Goal: Complete application form: Complete application form

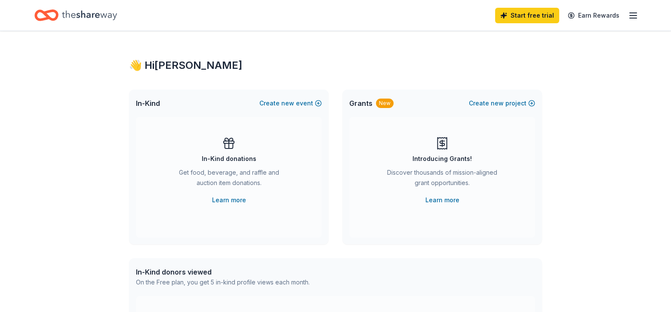
click at [633, 16] on icon "button" at bounding box center [633, 15] width 10 height 10
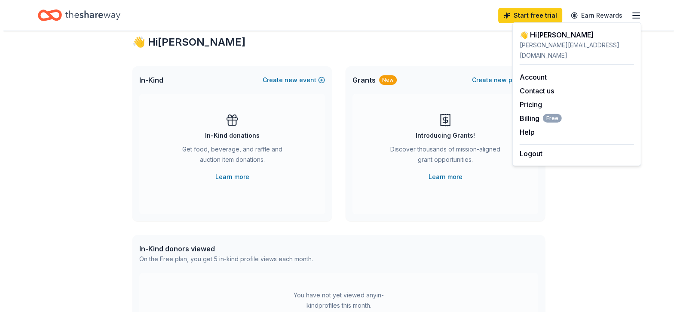
scroll to position [23, 0]
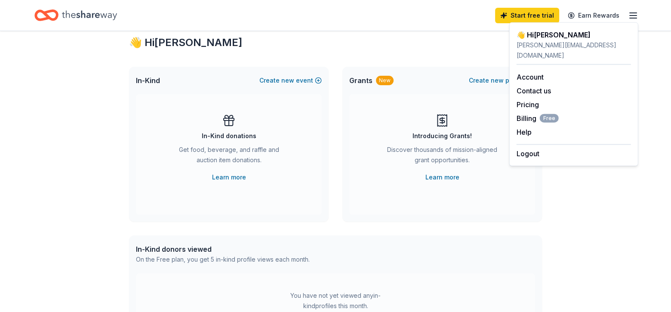
click at [322, 73] on div "In-Kind Create new event" at bounding box center [228, 81] width 199 height 28
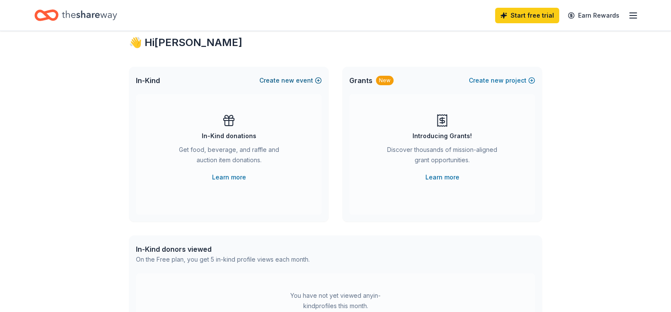
click at [318, 82] on button "Create new event" at bounding box center [290, 80] width 62 height 10
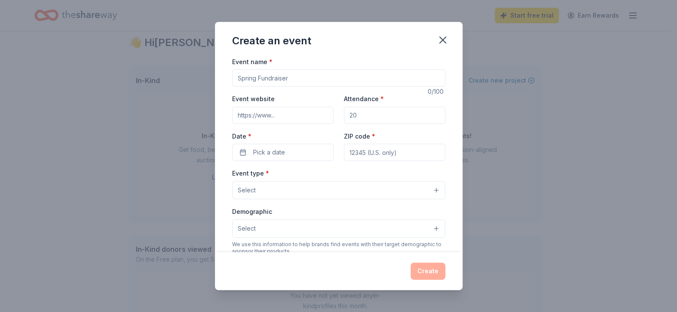
click at [318, 82] on input "Event name *" at bounding box center [338, 77] width 213 height 17
type input "Central [US_STATE] Walk for PKD"
click at [236, 115] on input "Event website" at bounding box center [282, 115] width 101 height 17
paste input "https://support.pkdcure.org/event/walk-for-pkd-2025-your-way/e672325?gclid=Cj0K…"
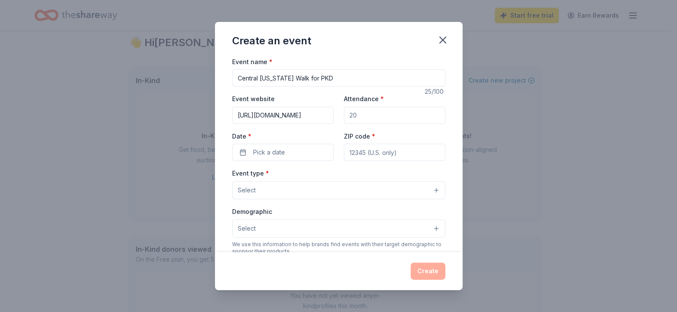
type input "https://support.pkdcure.org/event/walk-for-pkd-2025-your-way/e672325?gclid=Cj0K…"
type input "200"
click at [260, 155] on span "Pick a date" at bounding box center [269, 152] width 32 height 10
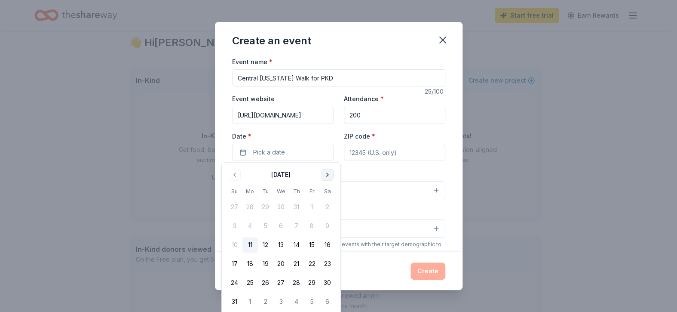
click at [328, 176] on button "Go to next month" at bounding box center [328, 175] width 12 height 12
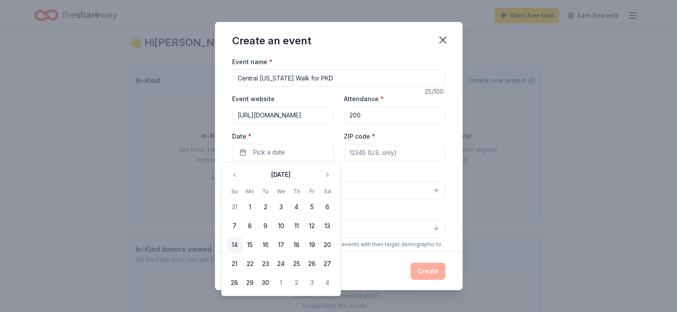
click at [234, 245] on button "14" at bounding box center [234, 244] width 15 height 15
click at [348, 151] on input "ZIP code *" at bounding box center [394, 152] width 101 height 17
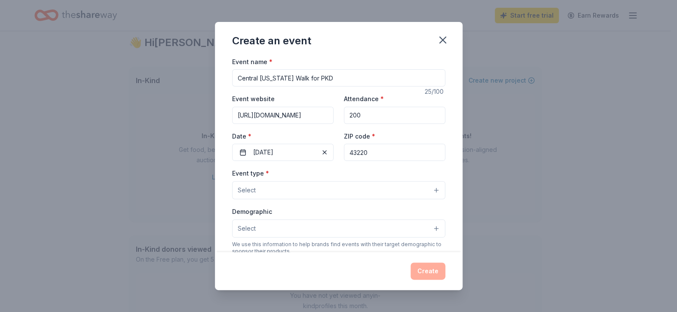
type input "43220"
click at [432, 188] on button "Select" at bounding box center [338, 190] width 213 height 18
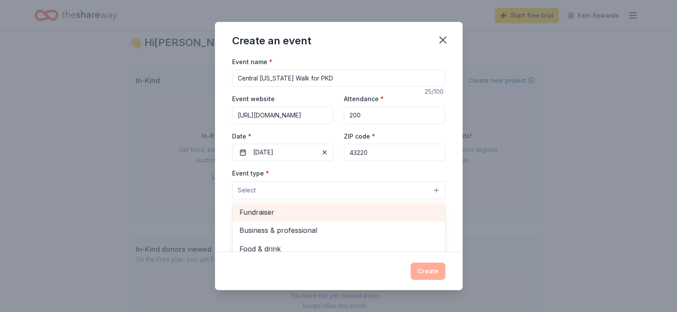
click at [287, 212] on span "Fundraiser" at bounding box center [338, 211] width 199 height 11
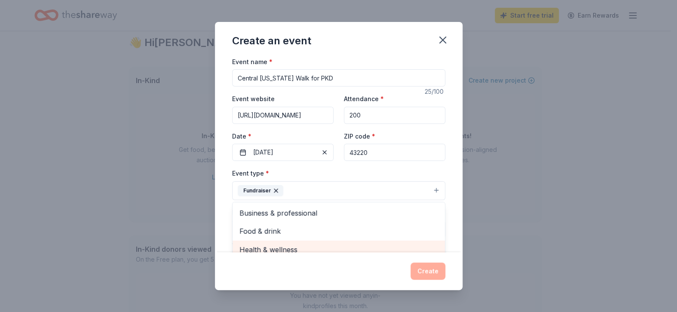
click at [283, 244] on span "Health & wellness" at bounding box center [338, 249] width 199 height 11
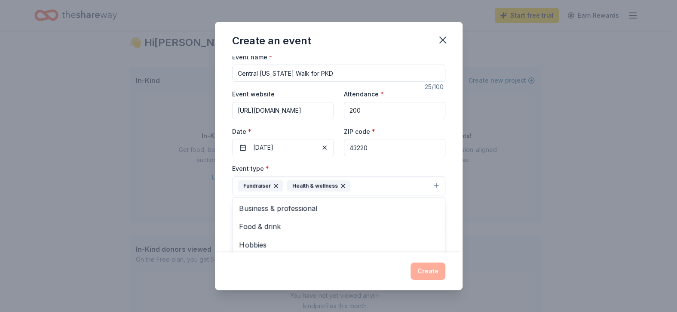
click at [440, 165] on div "Event name * Central Ohio Walk for PKD 25 /100 Event website https://support.pk…" at bounding box center [339, 154] width 248 height 196
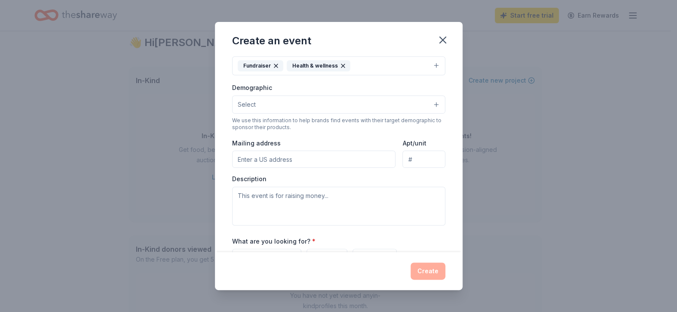
scroll to position [146, 0]
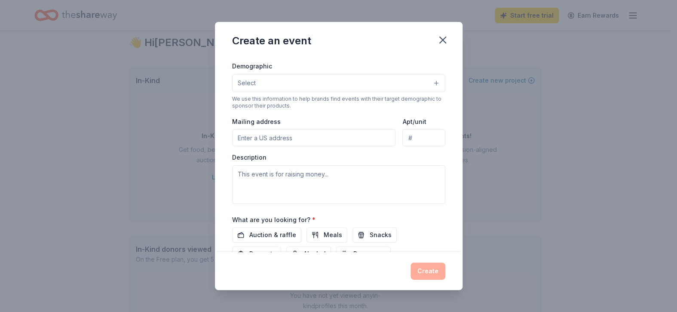
click at [428, 83] on button "Select" at bounding box center [338, 83] width 213 height 18
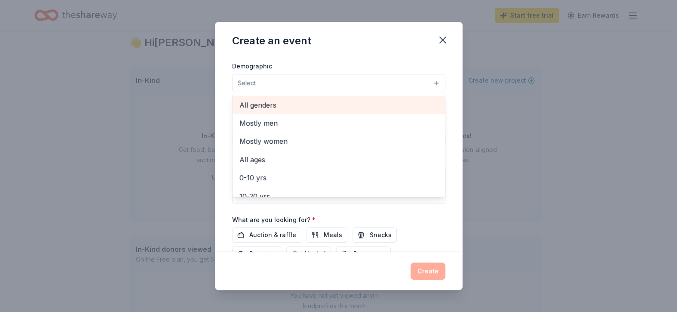
click at [262, 99] on span "All genders" at bounding box center [338, 104] width 199 height 11
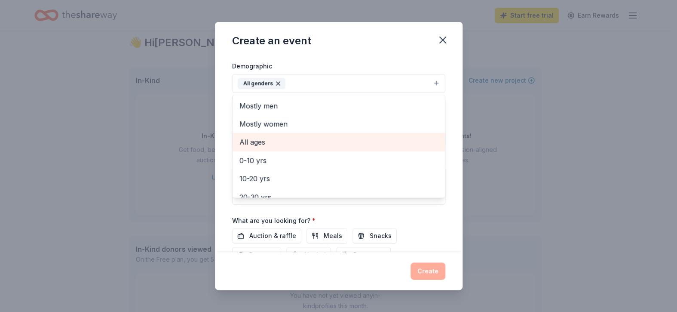
click at [256, 147] on div "All ages" at bounding box center [339, 142] width 212 height 18
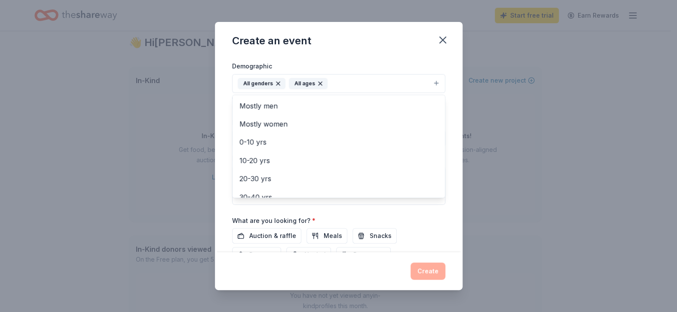
click at [448, 82] on div "Event name * Central Ohio Walk for PKD 25 /100 Event website https://support.pk…" at bounding box center [339, 154] width 248 height 196
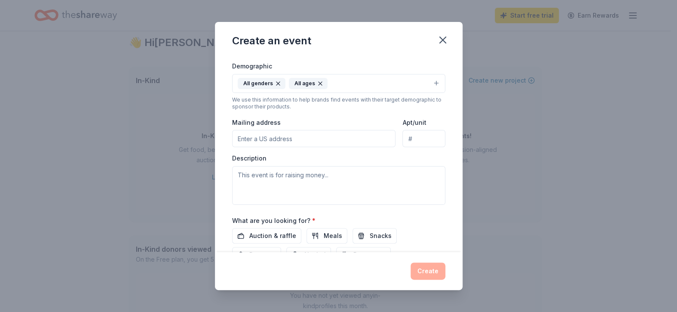
click at [259, 140] on input "Mailing address" at bounding box center [314, 138] width 164 height 17
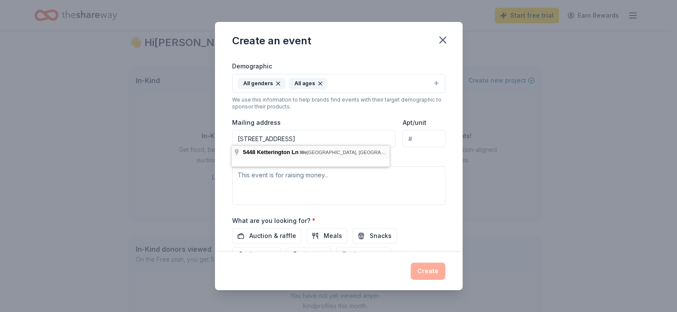
type input "5448 Ketterington Lane, Westerville, OH, 43082"
click at [236, 179] on textarea at bounding box center [338, 185] width 213 height 39
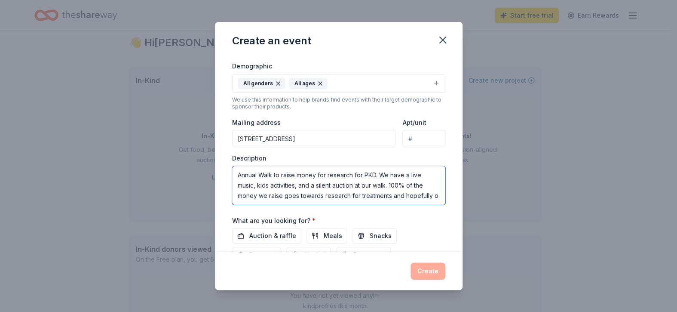
scroll to position [6, 0]
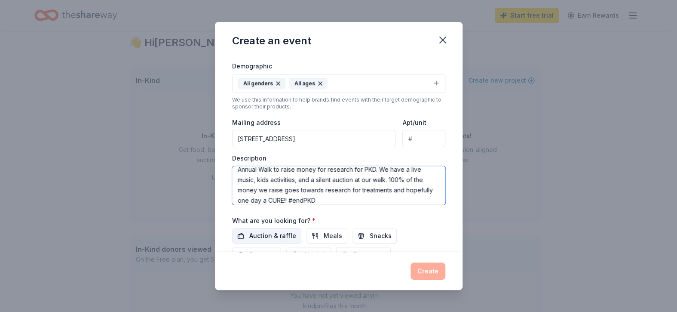
type textarea "Annual Walk to raise money for research for PKD. We have a live music, kids act…"
click at [272, 230] on span "Auction & raffle" at bounding box center [272, 235] width 47 height 10
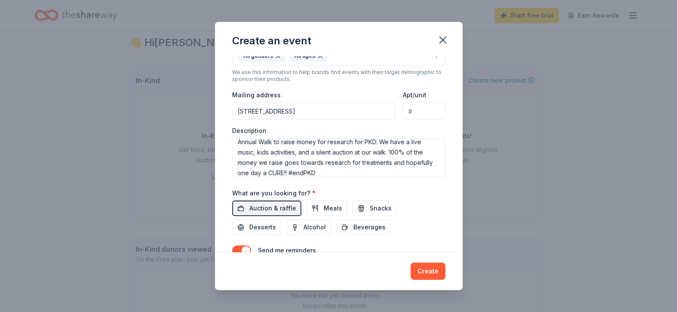
scroll to position [214, 0]
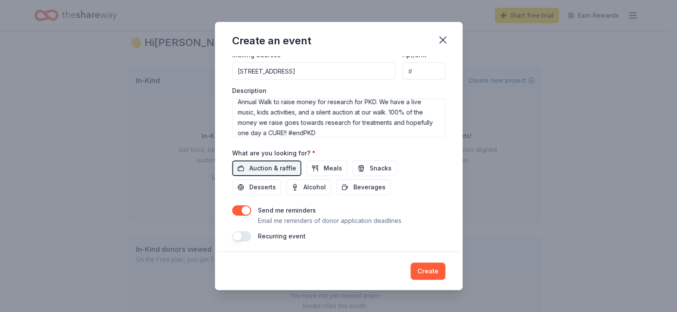
click at [246, 232] on button "button" at bounding box center [241, 236] width 19 height 10
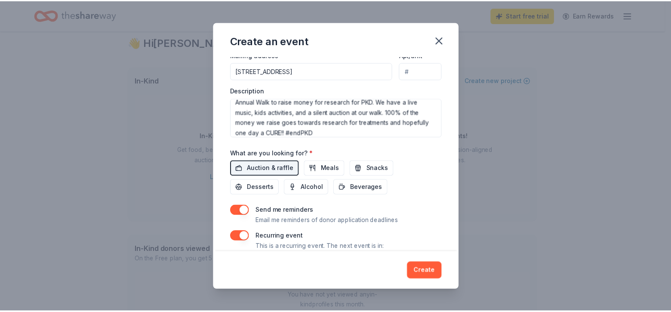
scroll to position [245, 0]
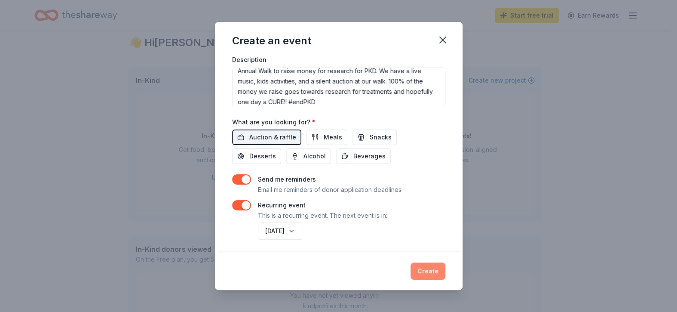
click at [432, 273] on button "Create" at bounding box center [428, 270] width 35 height 17
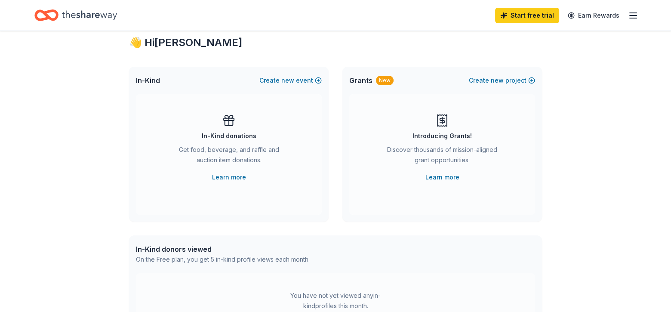
scroll to position [0, 0]
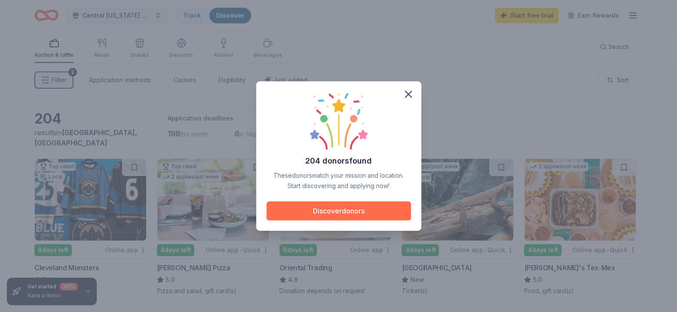
click at [340, 215] on button "Discover donors" at bounding box center [339, 210] width 144 height 19
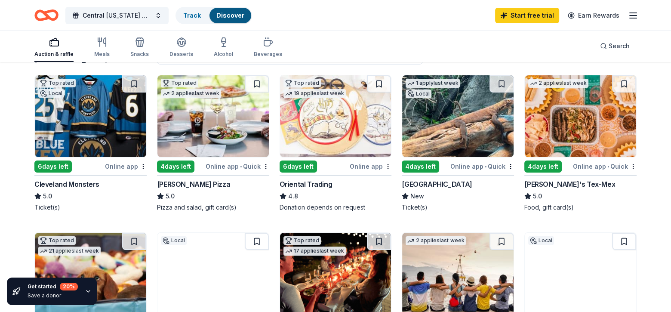
scroll to position [75, 0]
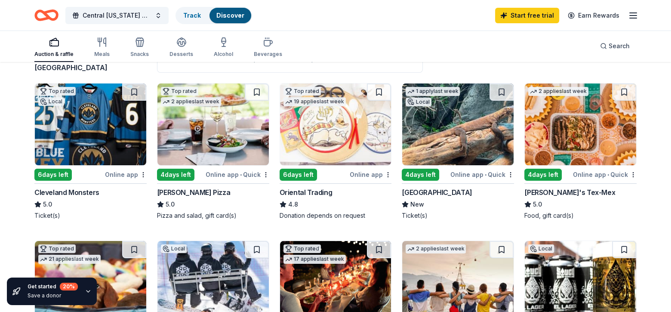
click at [547, 188] on div "[PERSON_NAME]'s Tex-Mex" at bounding box center [569, 192] width 91 height 10
click at [50, 174] on div "6 days left" at bounding box center [52, 175] width 37 height 12
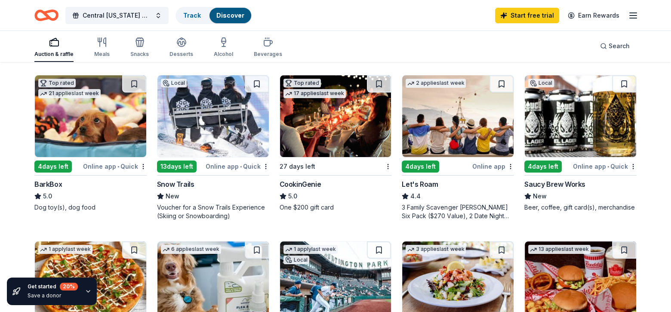
scroll to position [241, 0]
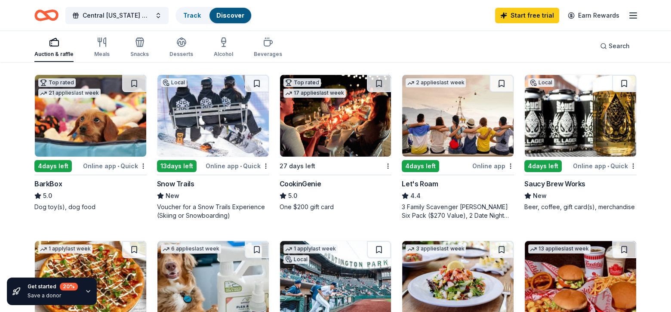
click at [297, 181] on div "CookinGenie" at bounding box center [300, 183] width 42 height 10
click at [129, 15] on span "Central [US_STATE] Walk for PKD" at bounding box center [117, 15] width 69 height 10
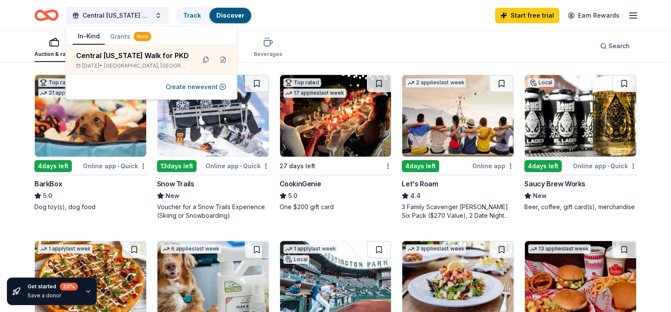
click at [367, 28] on div "Central Ohio Walk for PKD Track Discover Start free trial Earn Rewards" at bounding box center [335, 15] width 671 height 31
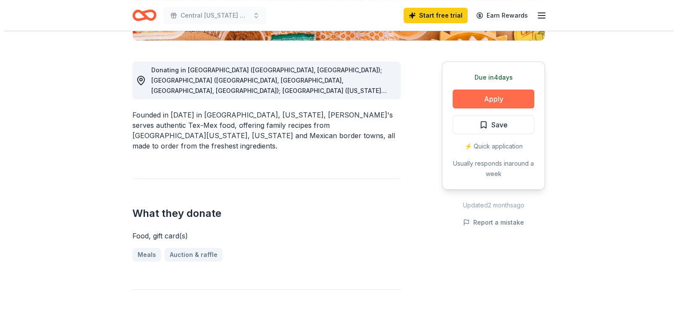
scroll to position [222, 0]
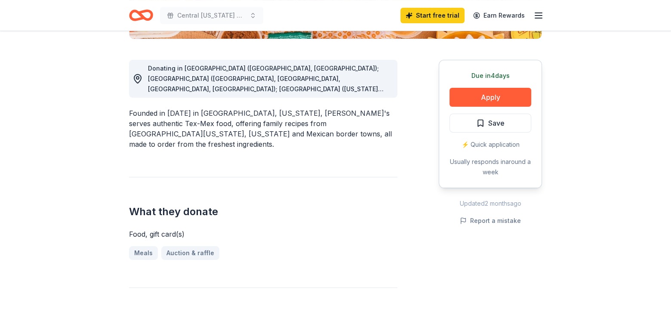
click at [510, 146] on div "⚡️ Quick application" at bounding box center [490, 144] width 82 height 10
click at [500, 98] on button "Apply" at bounding box center [490, 97] width 82 height 19
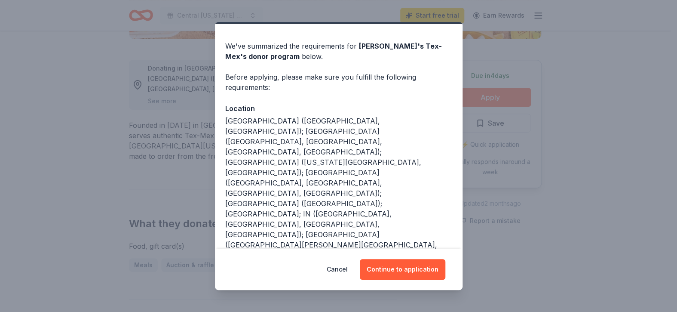
scroll to position [28, 0]
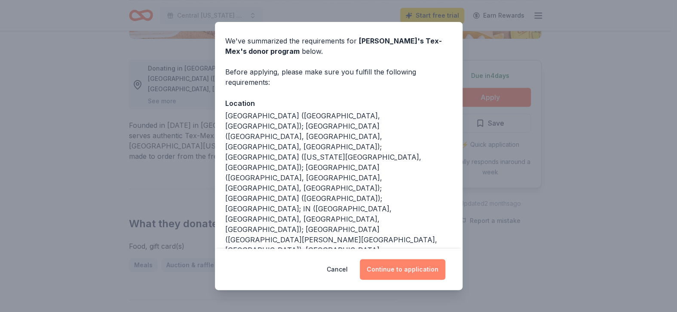
click at [398, 270] on button "Continue to application" at bounding box center [403, 269] width 86 height 21
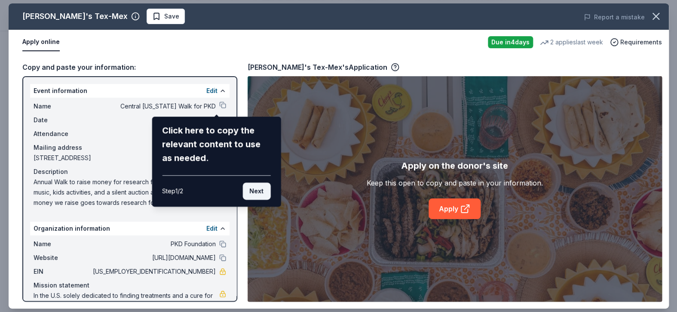
click at [261, 193] on button "Next" at bounding box center [256, 190] width 28 height 17
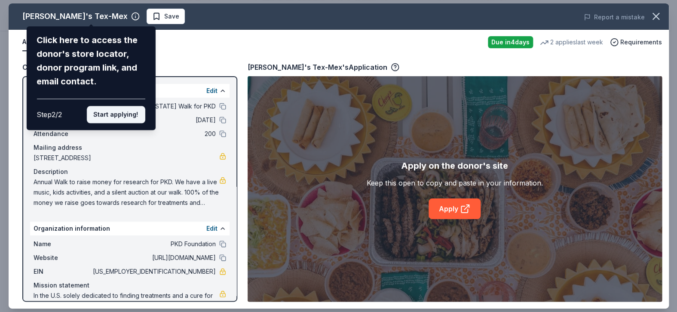
click at [112, 120] on button "Start applying!" at bounding box center [115, 114] width 58 height 17
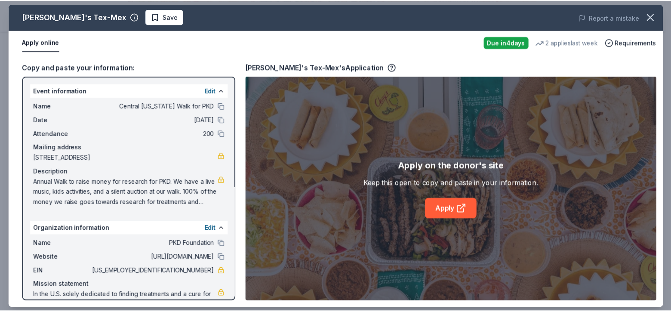
scroll to position [19, 0]
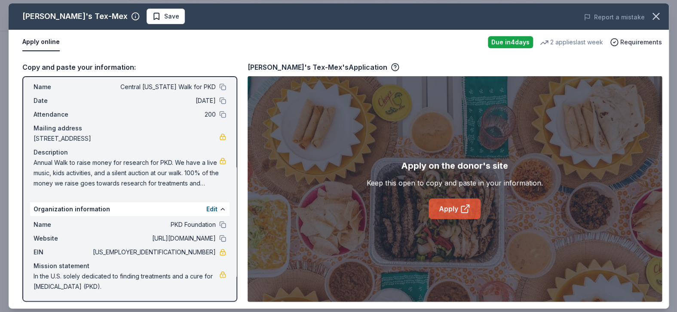
click at [455, 209] on link "Apply" at bounding box center [455, 208] width 52 height 21
click at [658, 18] on icon "button" at bounding box center [656, 16] width 12 height 12
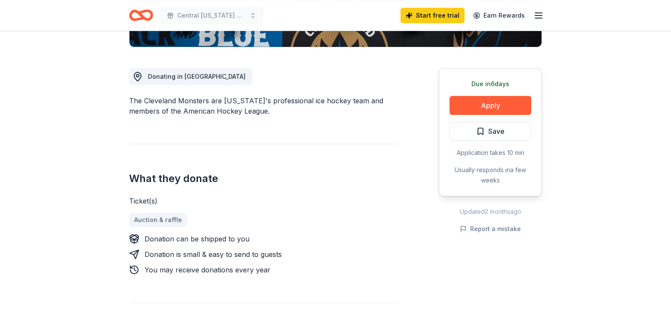
scroll to position [215, 0]
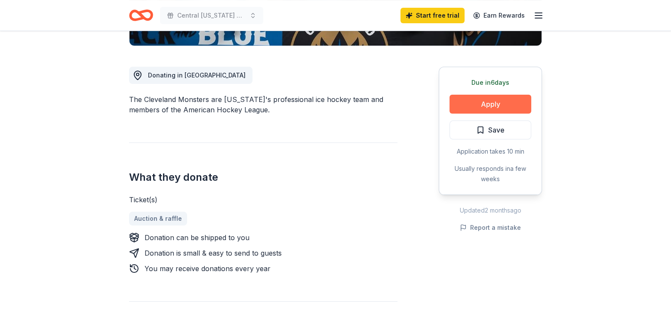
click at [492, 104] on button "Apply" at bounding box center [490, 104] width 82 height 19
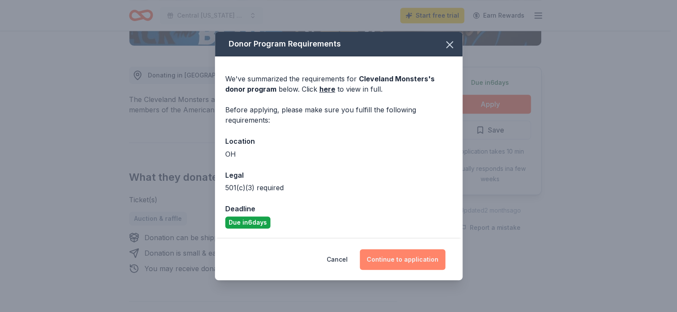
click at [396, 264] on button "Continue to application" at bounding box center [403, 259] width 86 height 21
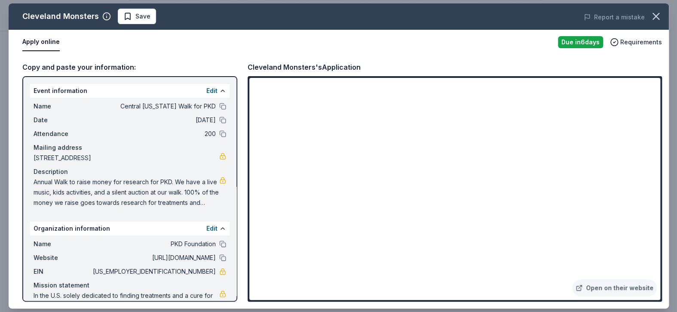
drag, startPoint x: 165, startPoint y: 270, endPoint x: 184, endPoint y: 269, distance: 19.4
click at [187, 269] on span "[US_EMPLOYER_IDENTIFICATION_NUMBER]" at bounding box center [153, 271] width 125 height 10
drag, startPoint x: 170, startPoint y: 272, endPoint x: 186, endPoint y: 273, distance: 15.9
click at [186, 273] on span "[US_EMPLOYER_IDENTIFICATION_NUMBER]" at bounding box center [153, 271] width 125 height 10
click at [659, 14] on icon "button" at bounding box center [656, 16] width 12 height 12
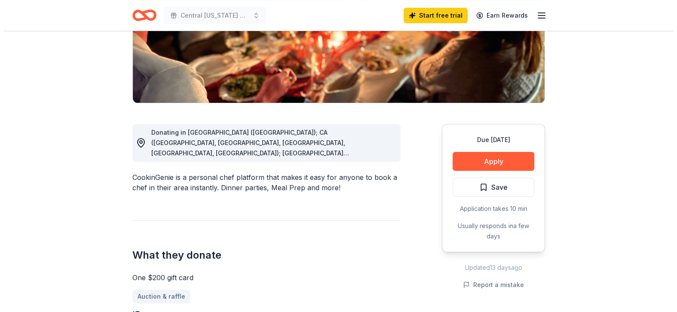
scroll to position [160, 0]
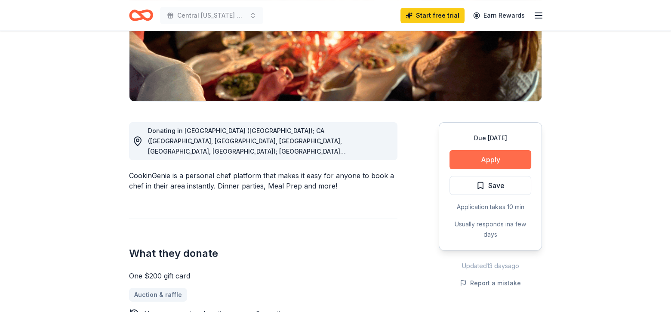
click at [501, 158] on button "Apply" at bounding box center [490, 159] width 82 height 19
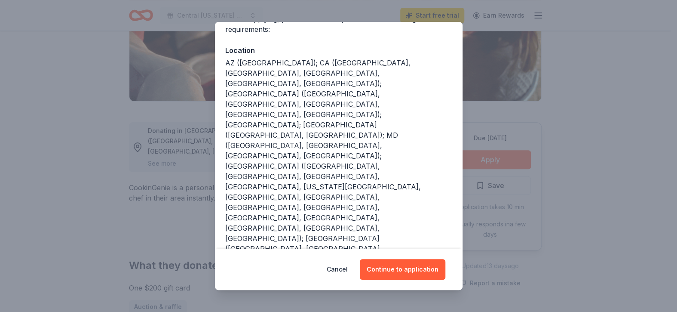
scroll to position [80, 0]
click at [398, 270] on button "Continue to application" at bounding box center [403, 269] width 86 height 21
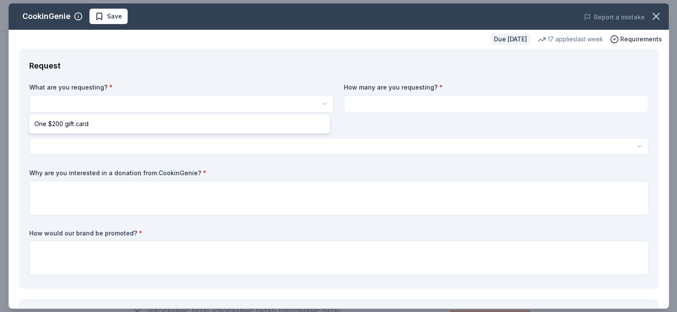
scroll to position [0, 0]
click at [49, 108] on html "Central Ohio Walk for PKD Save Apply Due in 27 days Share CookinGenie 5.0 • 5 r…" at bounding box center [338, 156] width 677 height 312
select select "One $200 gift card"
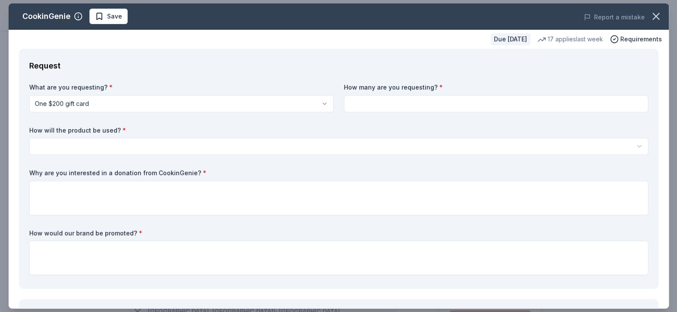
click at [375, 104] on input at bounding box center [496, 103] width 304 height 17
type input "2"
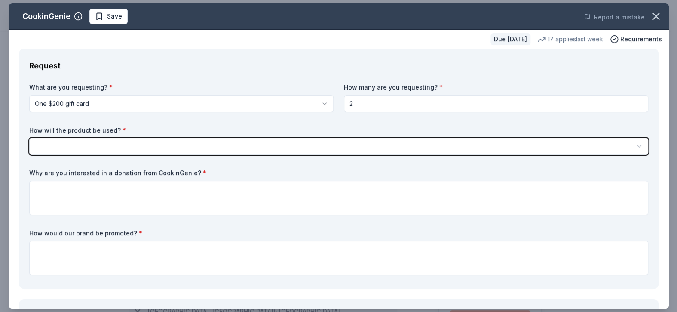
select select "silentAuction"
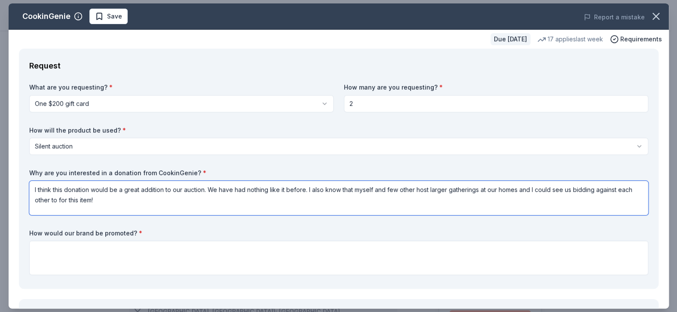
type textarea "I think this donation would be a great addition to our auction. We have had not…"
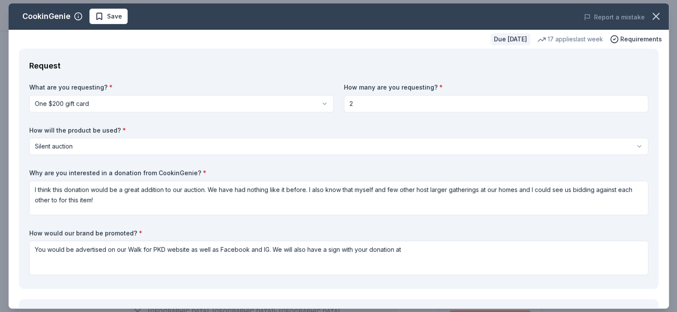
click at [375, 104] on input "2" at bounding box center [496, 103] width 304 height 17
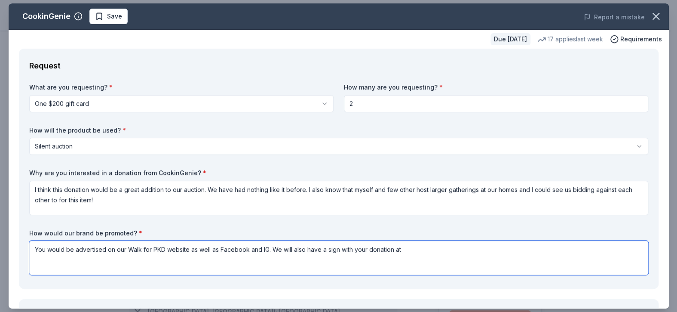
click at [438, 253] on textarea "You would be advertised on our Walk for PKD website as well as Facebook and IG.…" at bounding box center [338, 257] width 619 height 34
type textarea "You would be advertised on our Walk for PKD website as well as Facebook and IG.…"
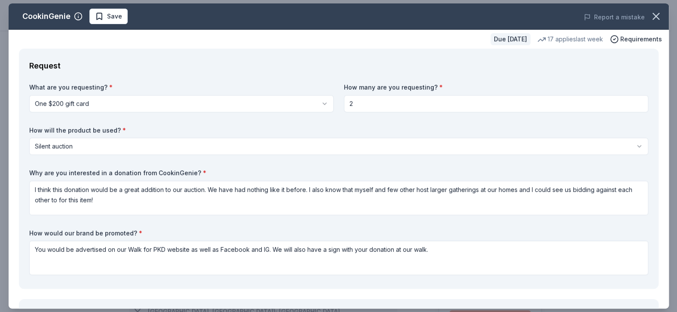
click at [346, 103] on input "2" at bounding box center [496, 103] width 304 height 17
type input "2"
type input "1"
type input "2"
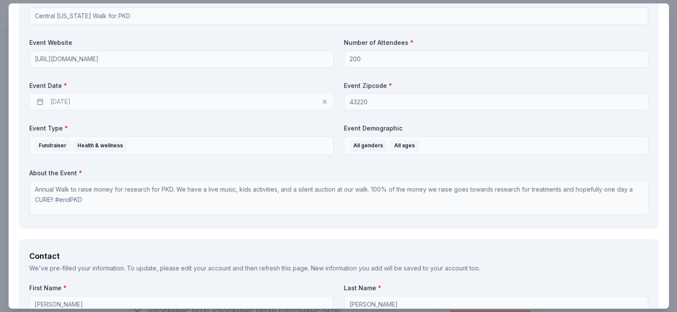
scroll to position [349, 0]
click at [70, 99] on div "09/13/2025" at bounding box center [181, 100] width 304 height 17
click at [62, 105] on div "09/13/2025" at bounding box center [181, 100] width 304 height 17
click at [64, 100] on div "09/13/2025" at bounding box center [181, 100] width 304 height 17
click at [323, 99] on div "09/13/2025" at bounding box center [181, 100] width 304 height 17
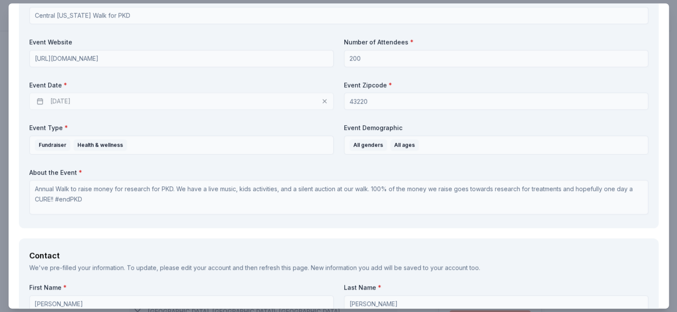
click at [321, 101] on div "09/13/2025" at bounding box center [181, 100] width 304 height 17
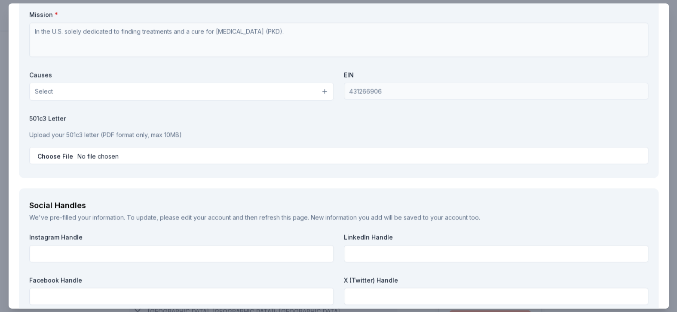
scroll to position [807, 0]
click at [627, 128] on p "Upload your 501c3 letter (PDF format only, max 10MB)" at bounding box center [338, 133] width 619 height 10
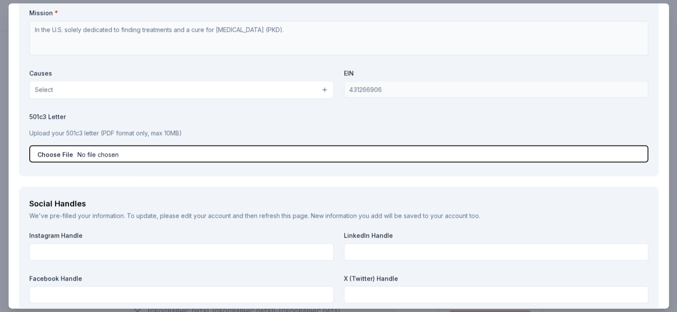
click at [55, 154] on input "file" at bounding box center [338, 153] width 619 height 17
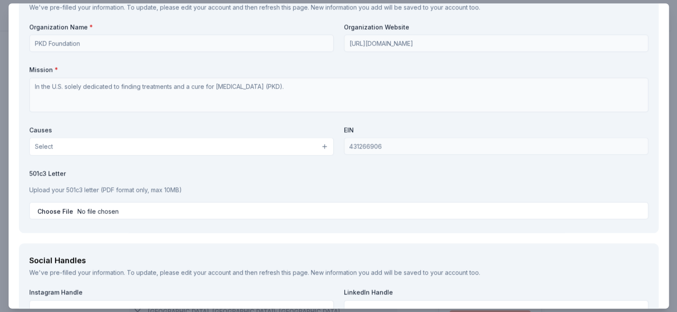
scroll to position [754, 0]
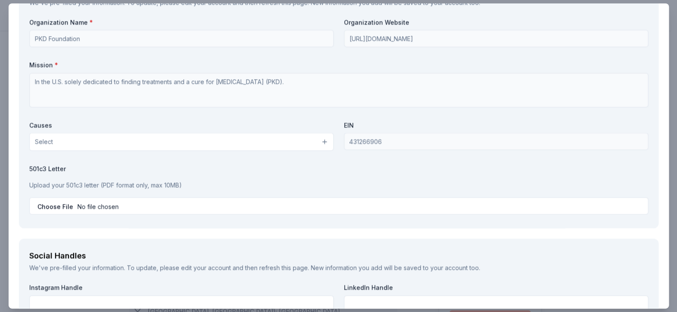
click at [320, 139] on button "Select" at bounding box center [181, 141] width 304 height 18
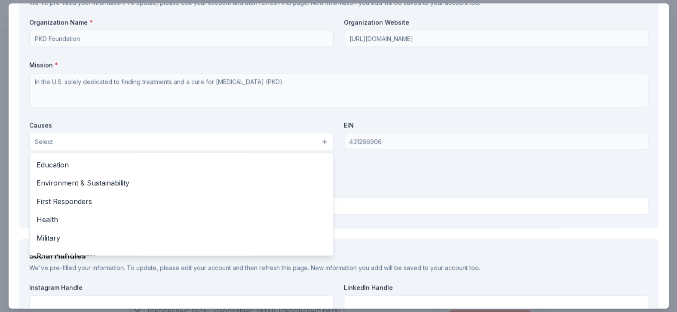
scroll to position [74, 0]
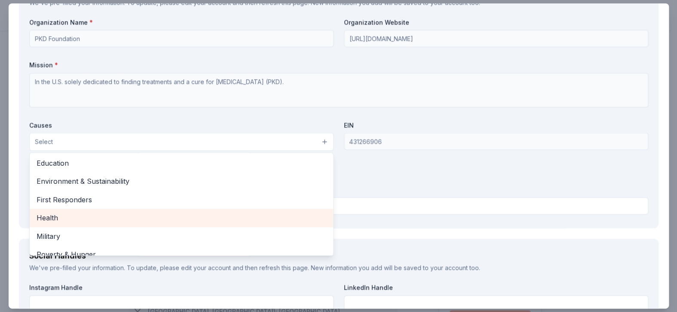
click at [37, 212] on span "Health" at bounding box center [182, 217] width 290 height 11
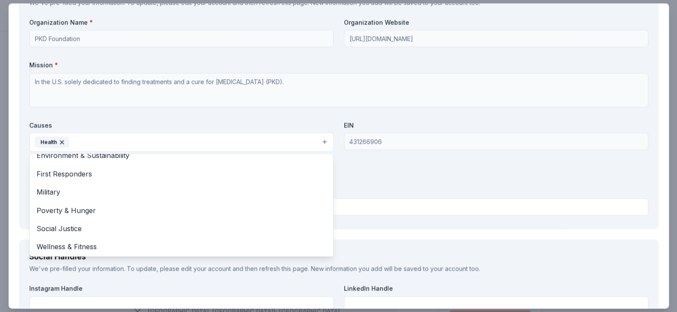
scroll to position [101, 0]
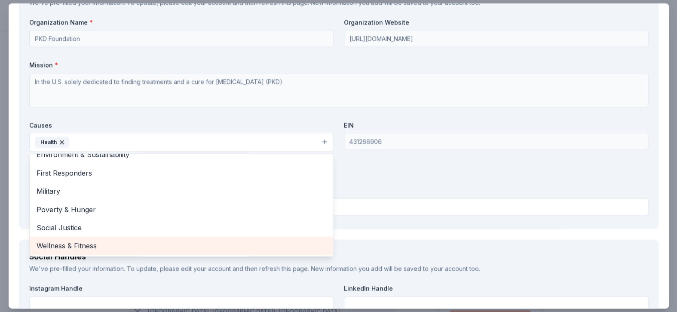
click at [61, 241] on span "Wellness & Fitness" at bounding box center [182, 245] width 290 height 11
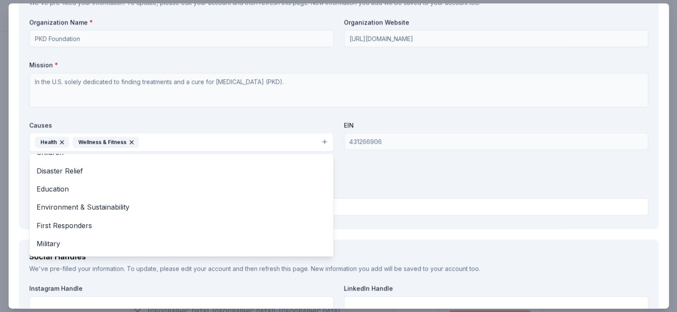
scroll to position [47, 0]
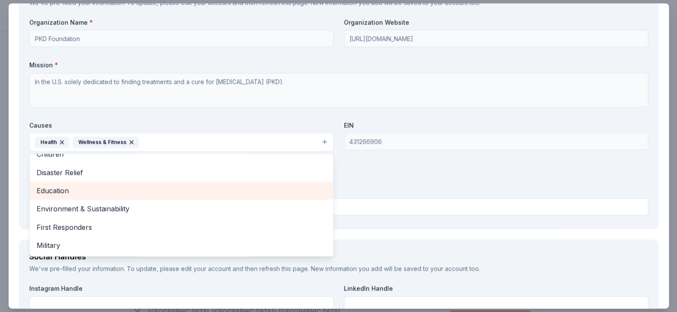
click at [58, 188] on span "Education" at bounding box center [182, 189] width 290 height 11
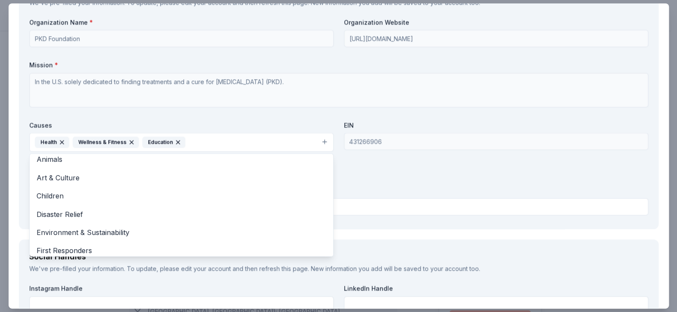
scroll to position [0, 0]
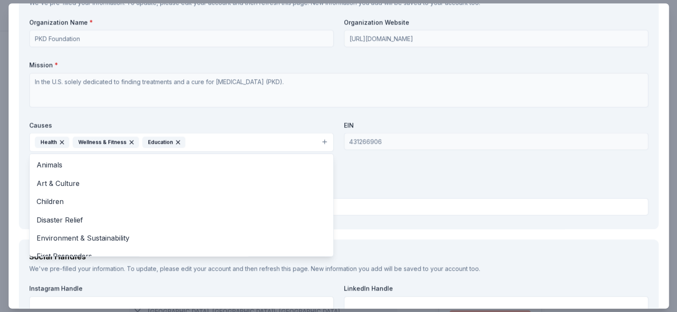
click at [373, 182] on div "Organization Name * PKD Foundation Organization Website http://pkdcure.org Miss…" at bounding box center [338, 118] width 619 height 200
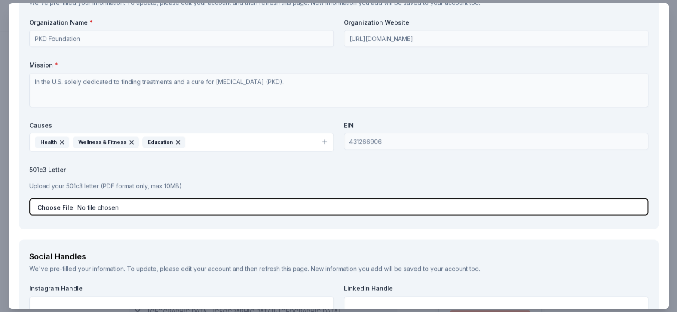
click at [43, 206] on input "file" at bounding box center [338, 206] width 619 height 17
type input "C:\fakepath\2025 letter for in-kind donation- genie.pdf"
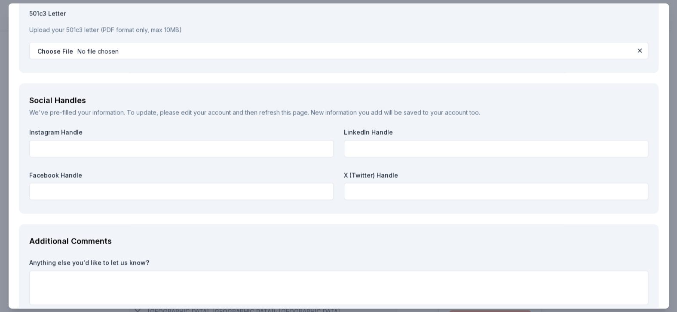
scroll to position [944, 0]
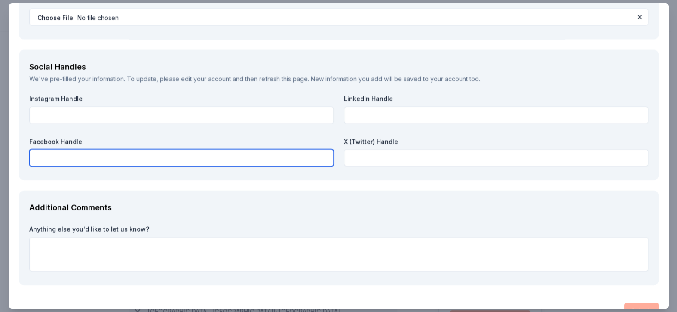
click at [46, 152] on input "text" at bounding box center [181, 157] width 304 height 17
paste input "https://www.facebook.com/PKDCentralOhio"
type input "https://www.facebook.com/PKDCentralOhio"
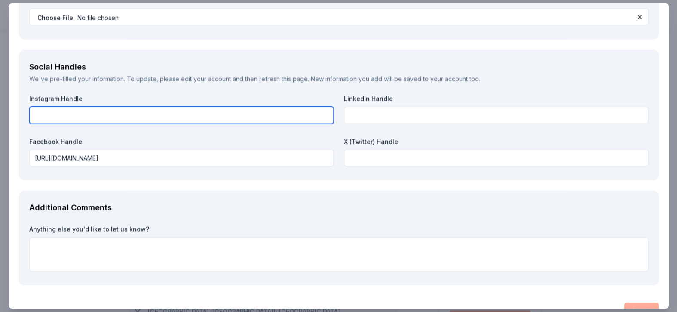
click at [64, 112] on input "text" at bounding box center [181, 115] width 304 height 17
paste input "https://www.instagram.com/pkdcentralohiochapter/"
type input "https://www.instagram.com/pkdcentralohiochapter/"
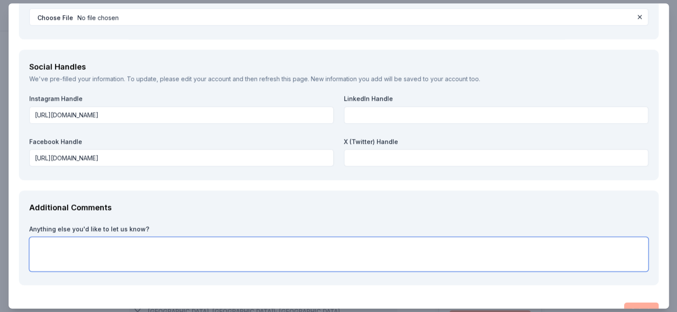
click at [80, 251] on textarea at bounding box center [338, 254] width 619 height 34
type textarea "T"
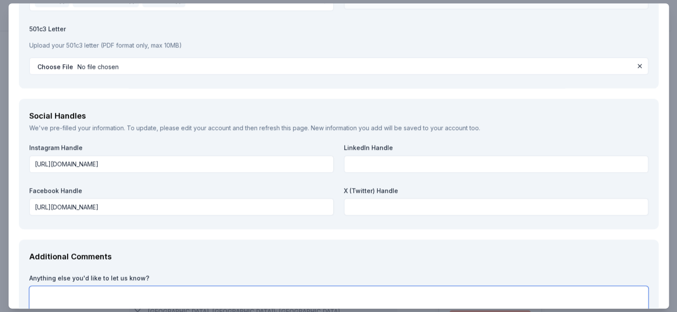
scroll to position [963, 0]
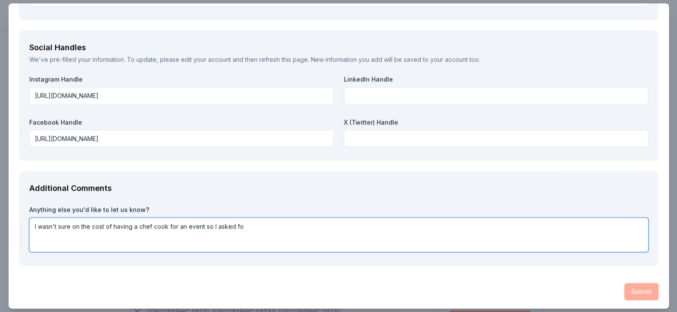
type textarea "I wasn't sure on the cost of having a chef cook for an event so I asked fo"
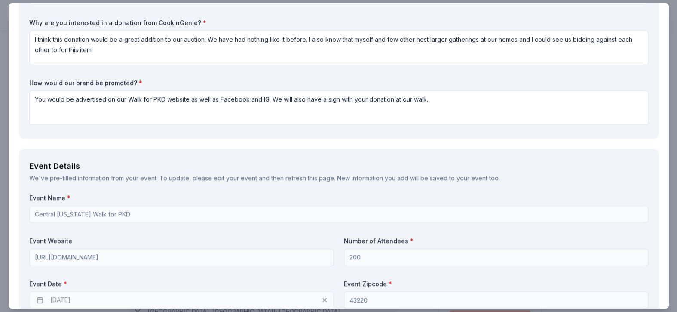
scroll to position [0, 0]
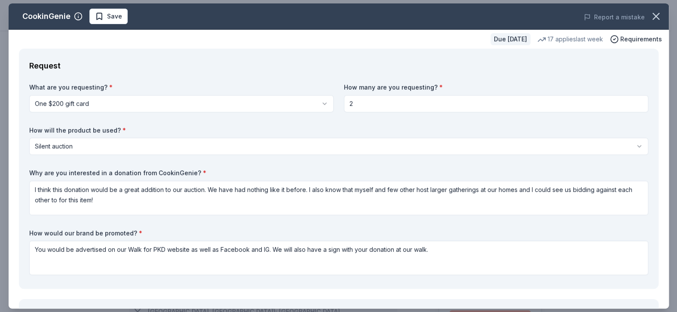
click at [466, 101] on input "2" at bounding box center [496, 103] width 304 height 17
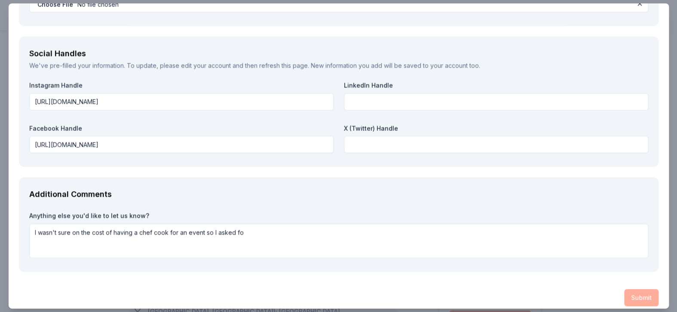
scroll to position [963, 0]
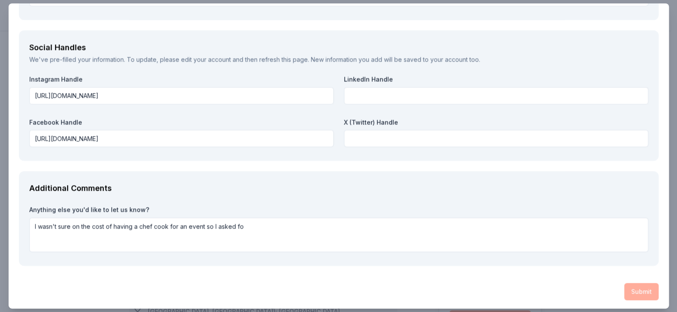
type input "1"
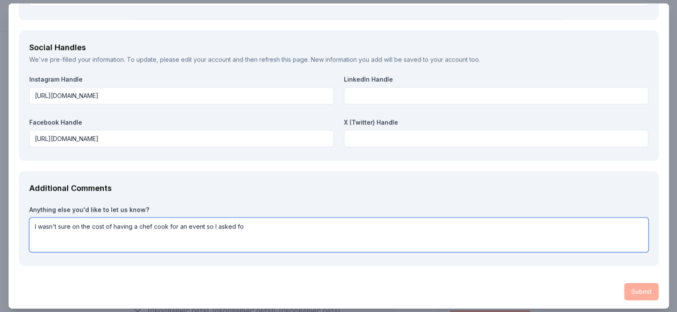
click at [261, 234] on textarea "I wasn't sure on the cost of having a chef cook for an event so I asked fo" at bounding box center [338, 235] width 619 height 34
type textarea "I"
type textarea "Thank you for your time and consideration! Hope to hear from you soon!"
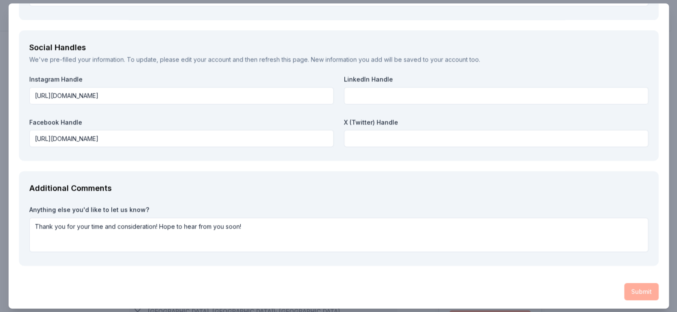
click at [635, 291] on div "Submit" at bounding box center [339, 291] width 640 height 17
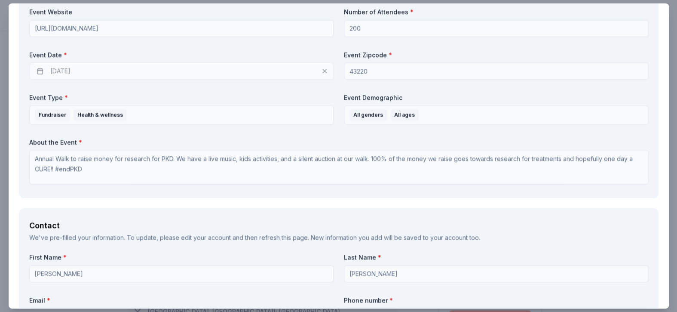
scroll to position [381, 0]
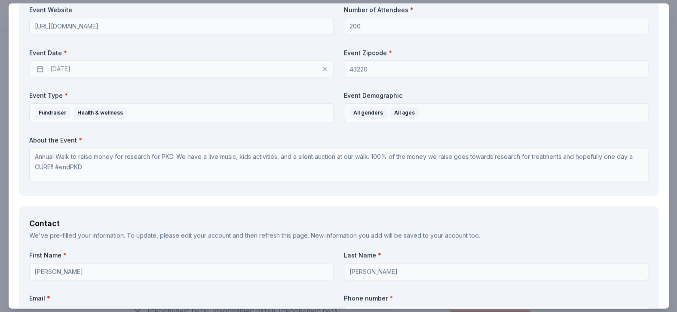
click at [63, 255] on span "*" at bounding box center [64, 254] width 3 height 7
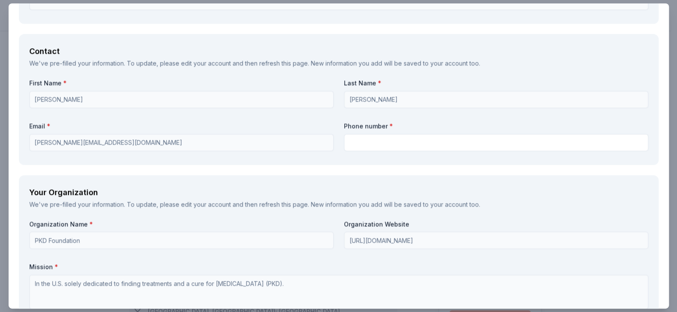
scroll to position [554, 0]
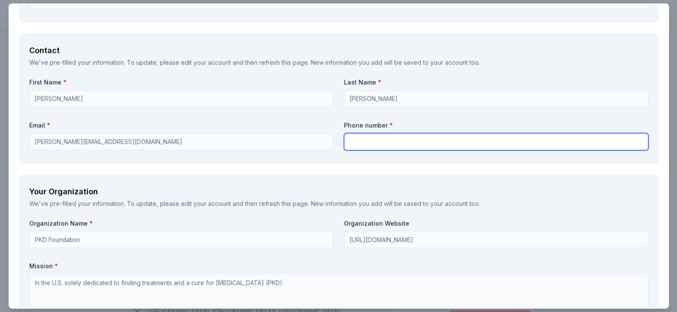
click at [364, 142] on input "text" at bounding box center [496, 141] width 304 height 17
type input "6145820350"
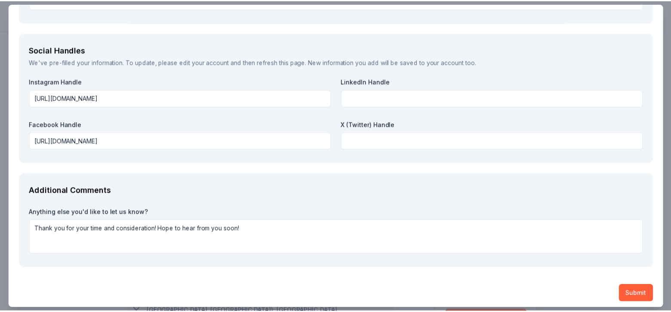
scroll to position [963, 0]
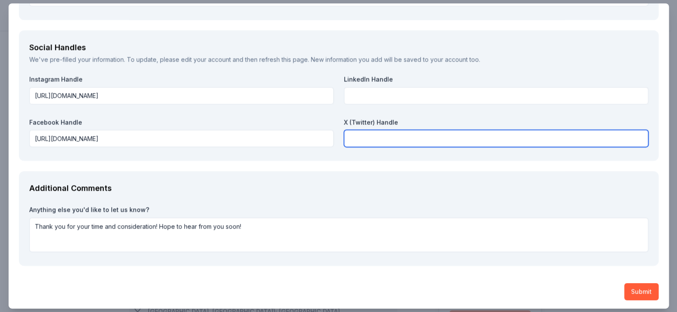
click at [366, 136] on input "text" at bounding box center [496, 138] width 304 height 17
paste input "https://x.com/PKDFoundation"
type input "https://x.com/PKDFoundation"
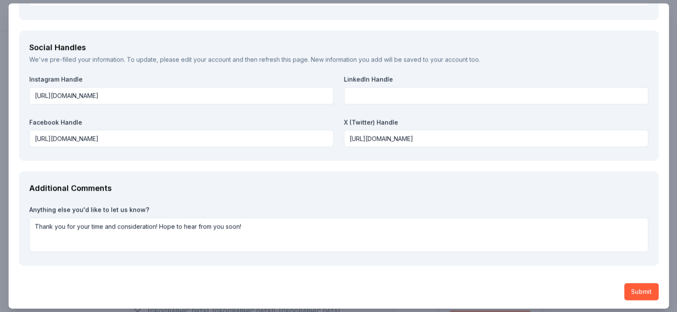
click at [434, 298] on div "Submit" at bounding box center [339, 291] width 640 height 17
click at [632, 287] on button "Submit" at bounding box center [641, 291] width 34 height 17
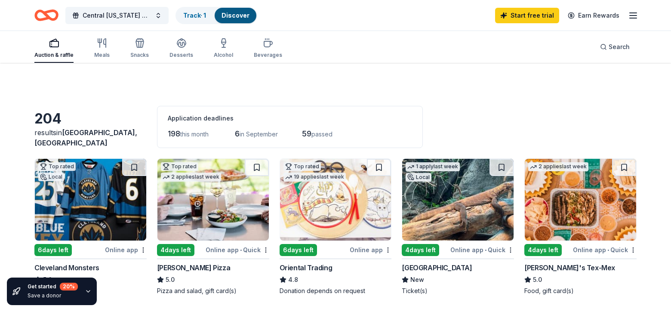
scroll to position [241, 0]
